Goal: Task Accomplishment & Management: Use online tool/utility

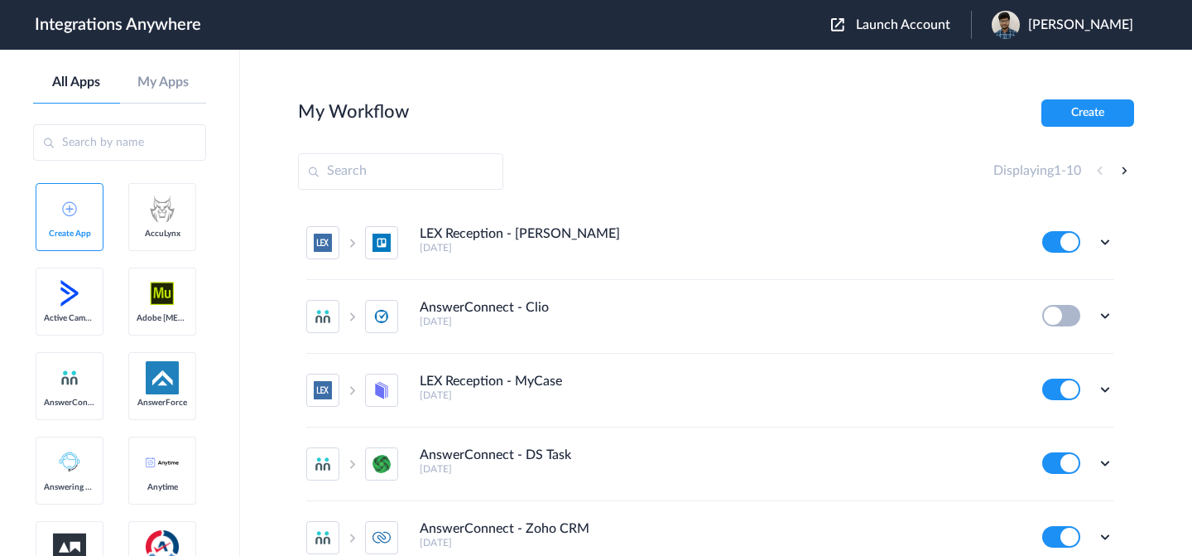
click at [876, 25] on span "Launch Account" at bounding box center [903, 24] width 94 height 13
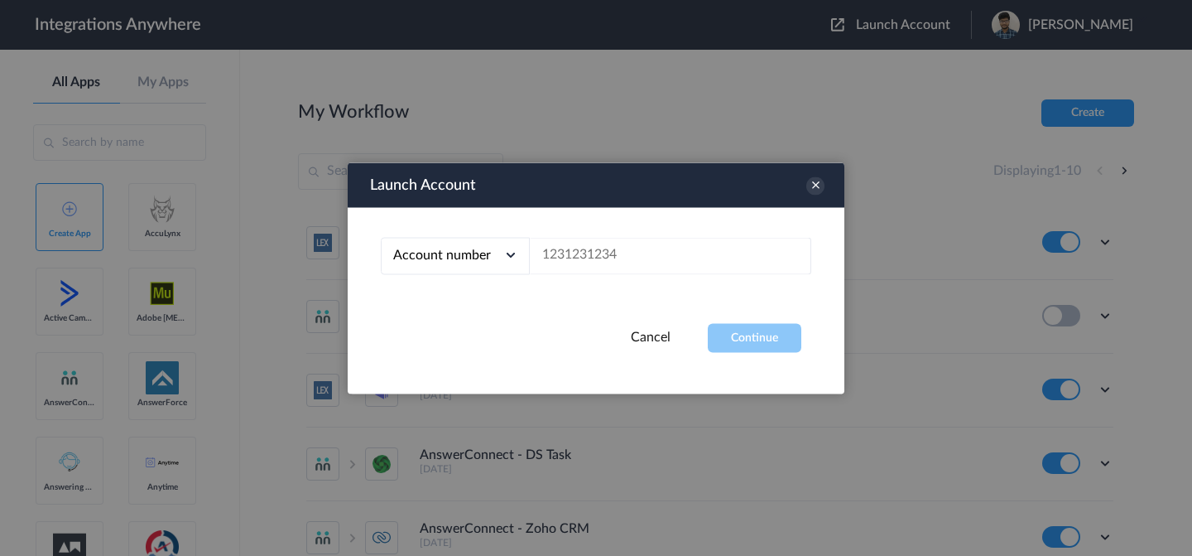
click at [505, 258] on icon at bounding box center [511, 255] width 17 height 17
click at [484, 315] on li "Email address" at bounding box center [455, 324] width 149 height 31
click at [583, 267] on input "text" at bounding box center [670, 255] width 281 height 37
paste input "kurtbyrnetoeinv@1secmail.com"
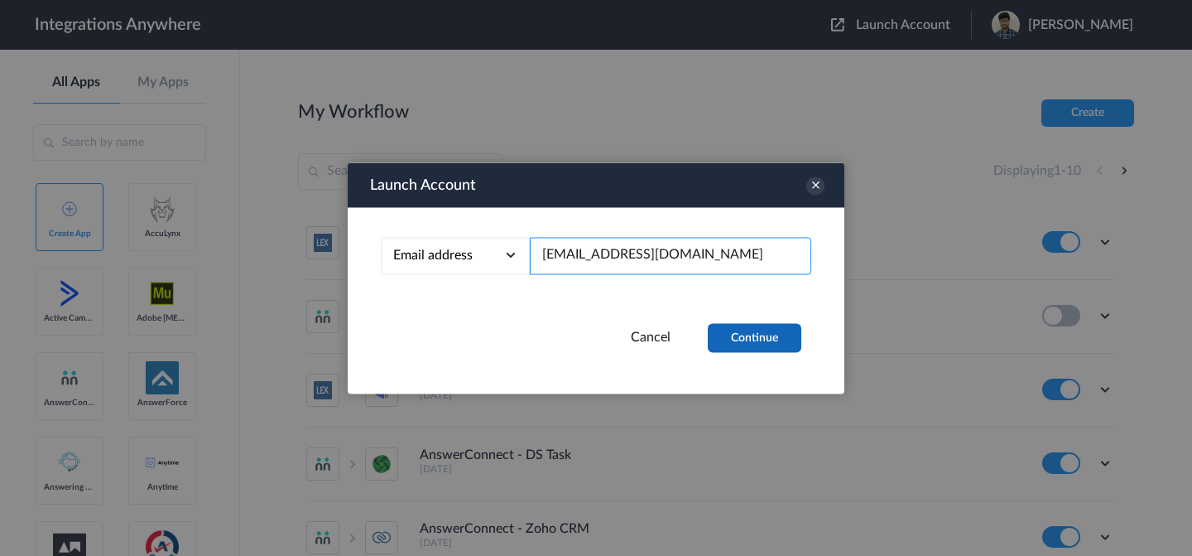
type input "kurtbyrnetoeinv@1secmail.com"
click at [785, 337] on button "Continue" at bounding box center [755, 337] width 94 height 29
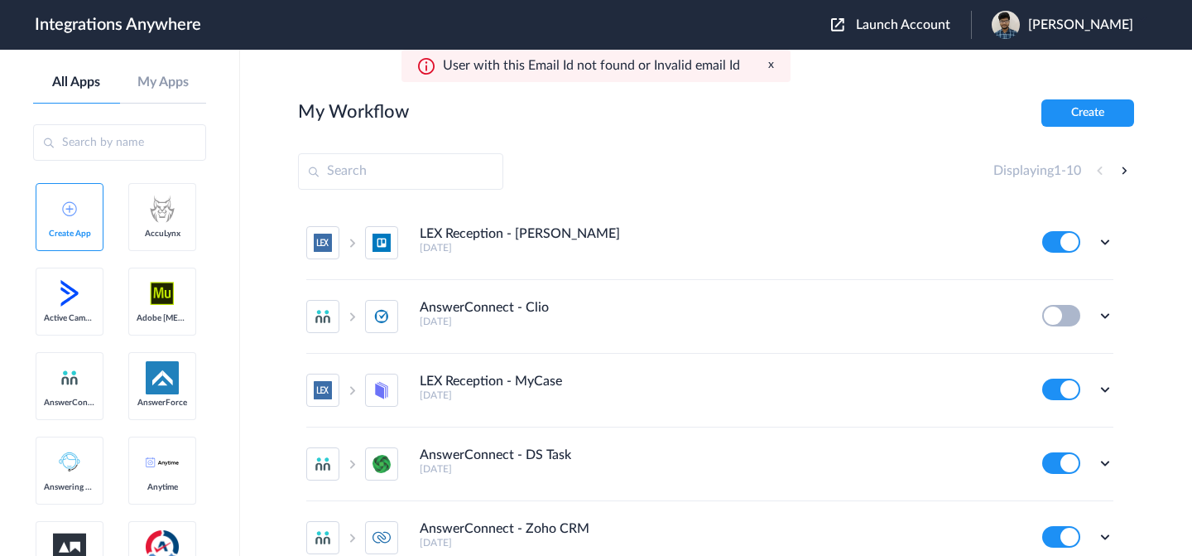
click at [895, 21] on span "Launch Account" at bounding box center [903, 24] width 94 height 13
